Goal: Information Seeking & Learning: Learn about a topic

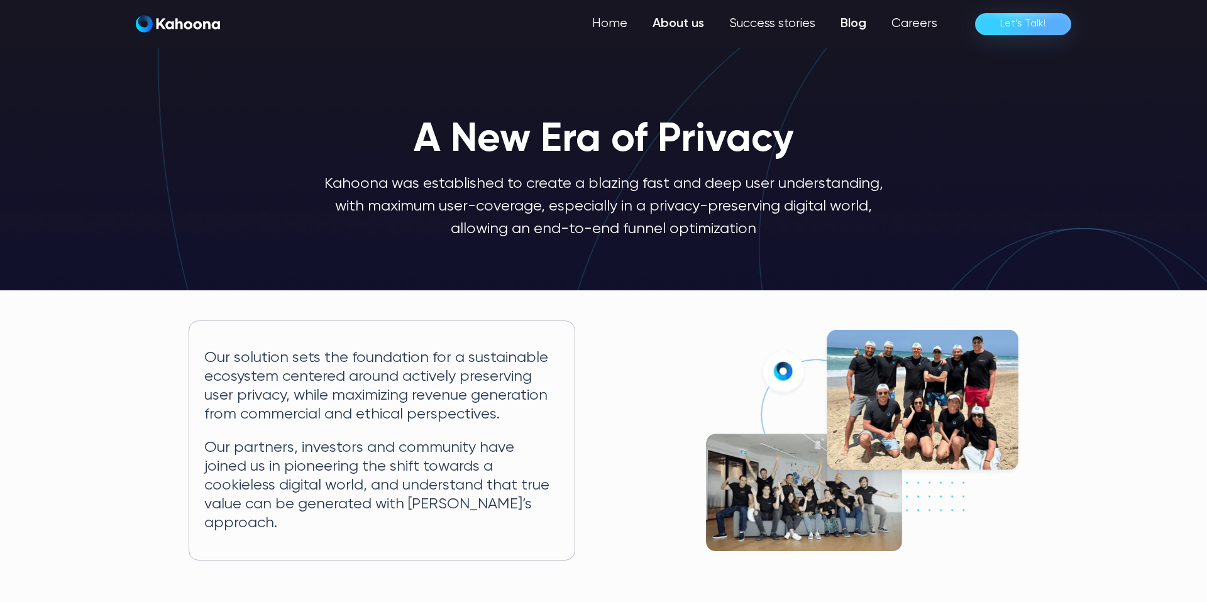
click at [856, 26] on link "Blog" at bounding box center [853, 23] width 51 height 25
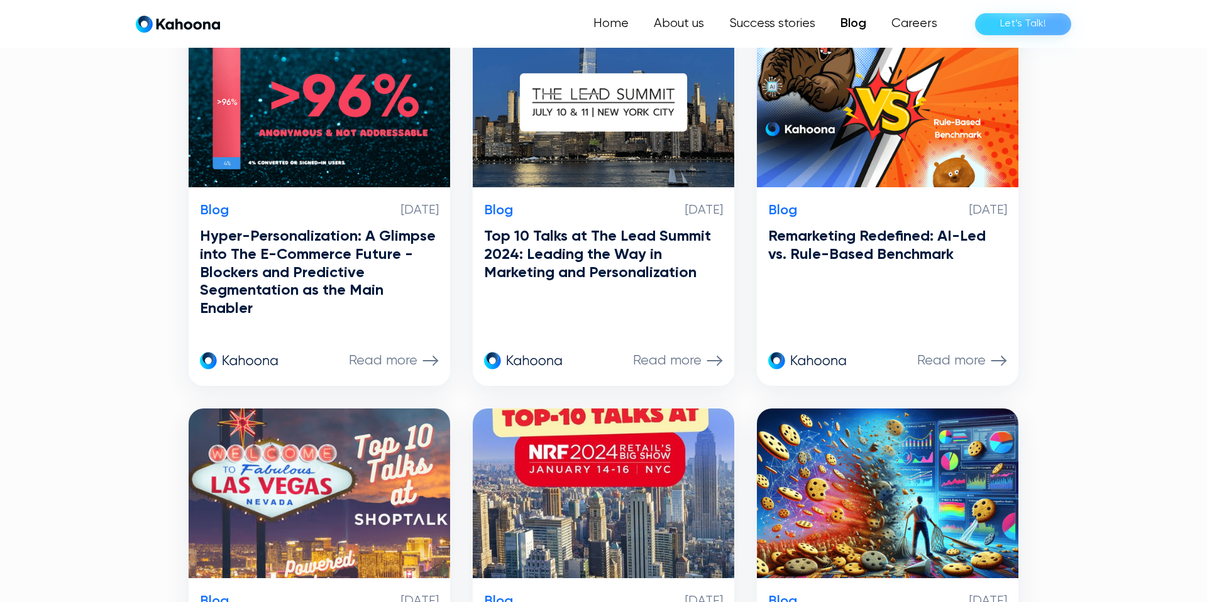
scroll to position [733, 0]
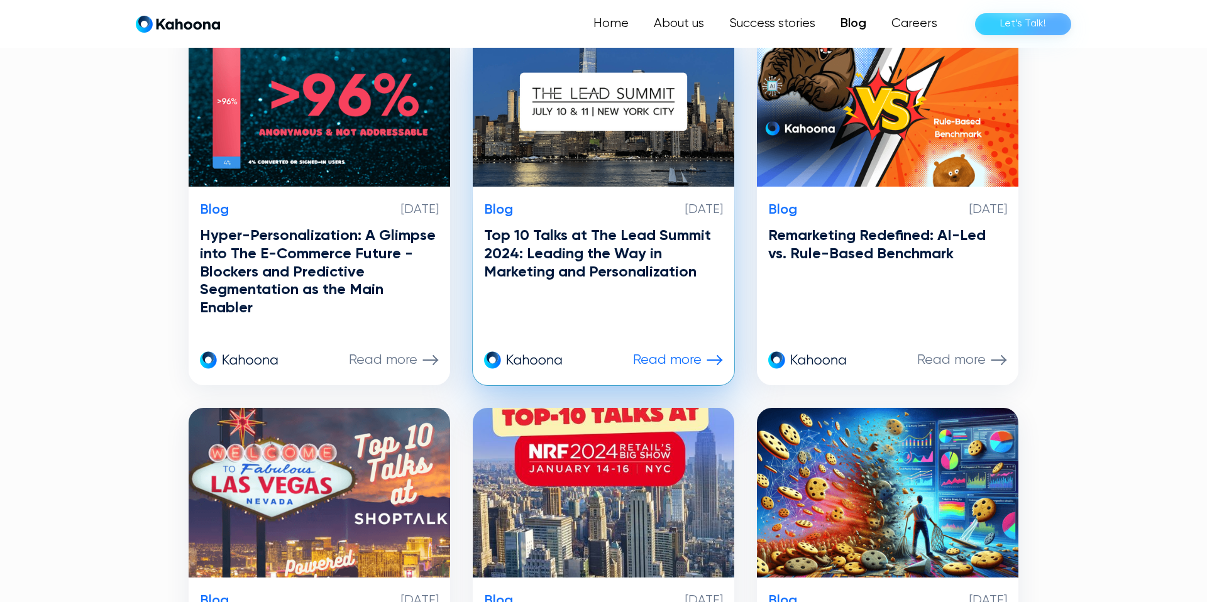
click at [612, 267] on h3 "Top 10 Talks at The Lead Summit 2024: Leading the Way in Marketing and Personal…" at bounding box center [603, 254] width 239 height 54
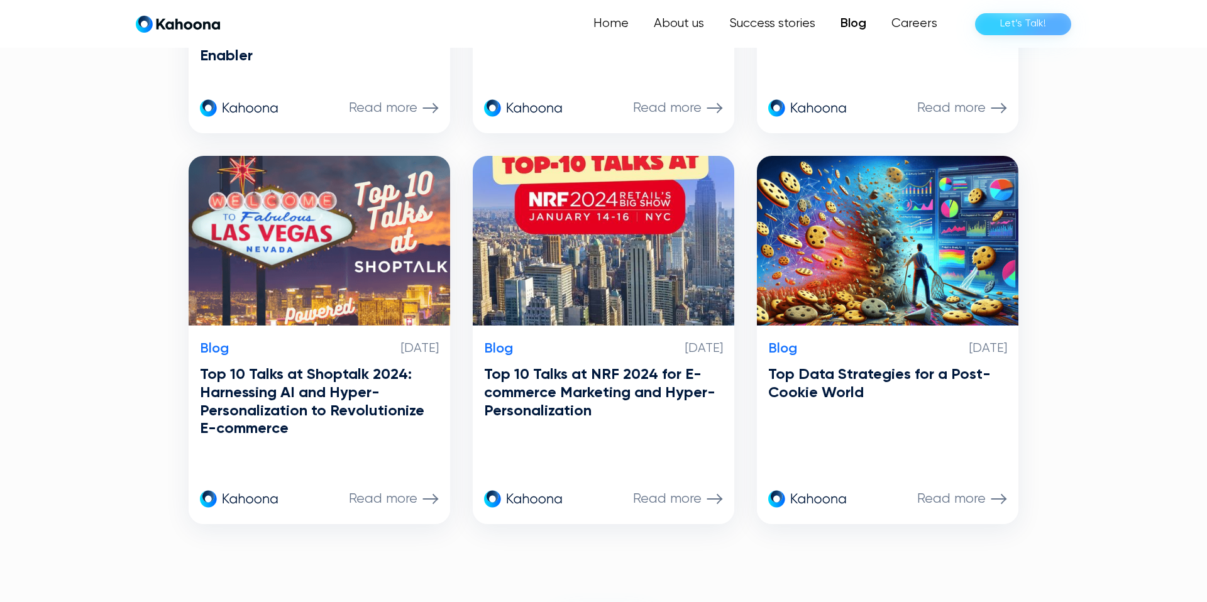
scroll to position [986, 0]
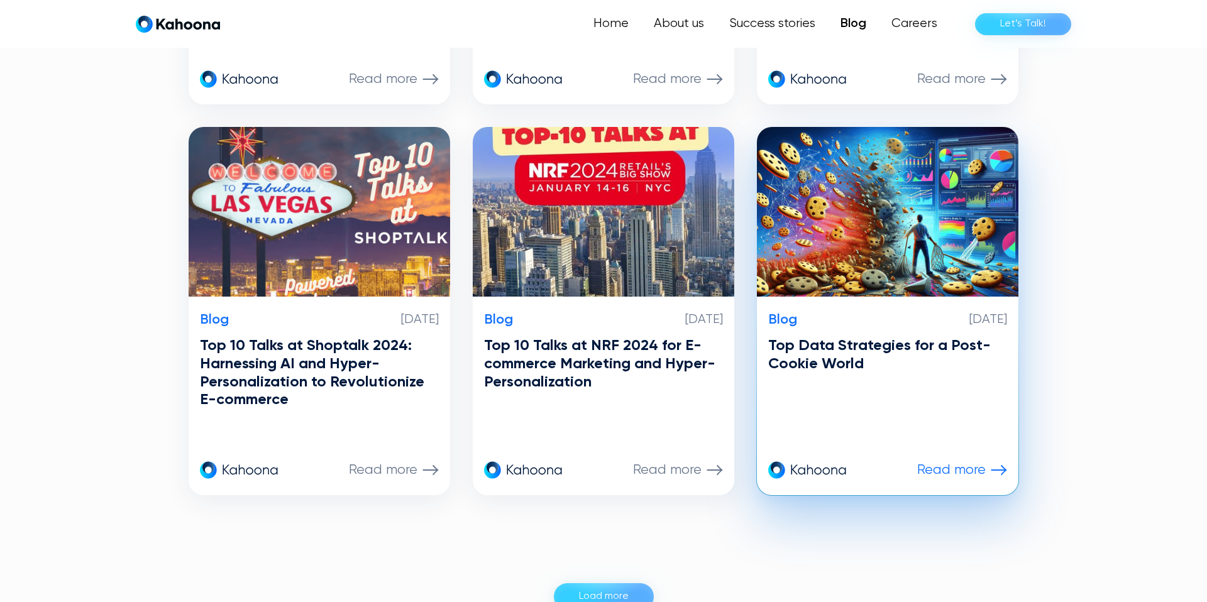
click at [851, 373] on div "Blog December 20, 2023 Top Data Strategies for a Post-Cookie World Read more" at bounding box center [888, 396] width 262 height 199
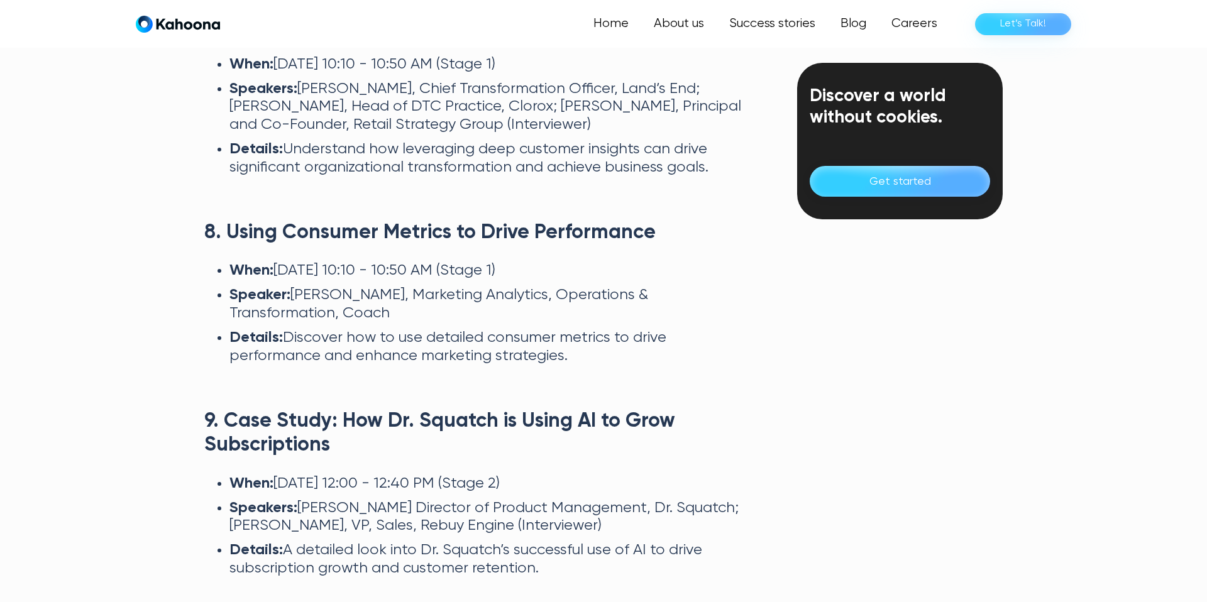
scroll to position [1996, 0]
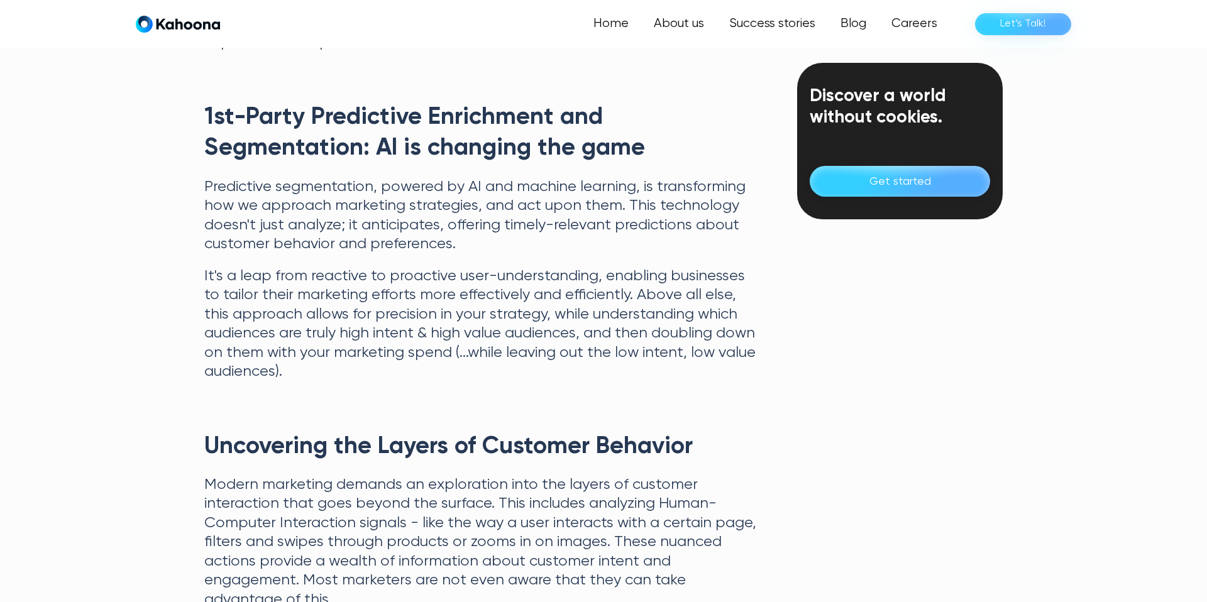
scroll to position [1098, 0]
